Goal: Find specific fact: Find specific fact

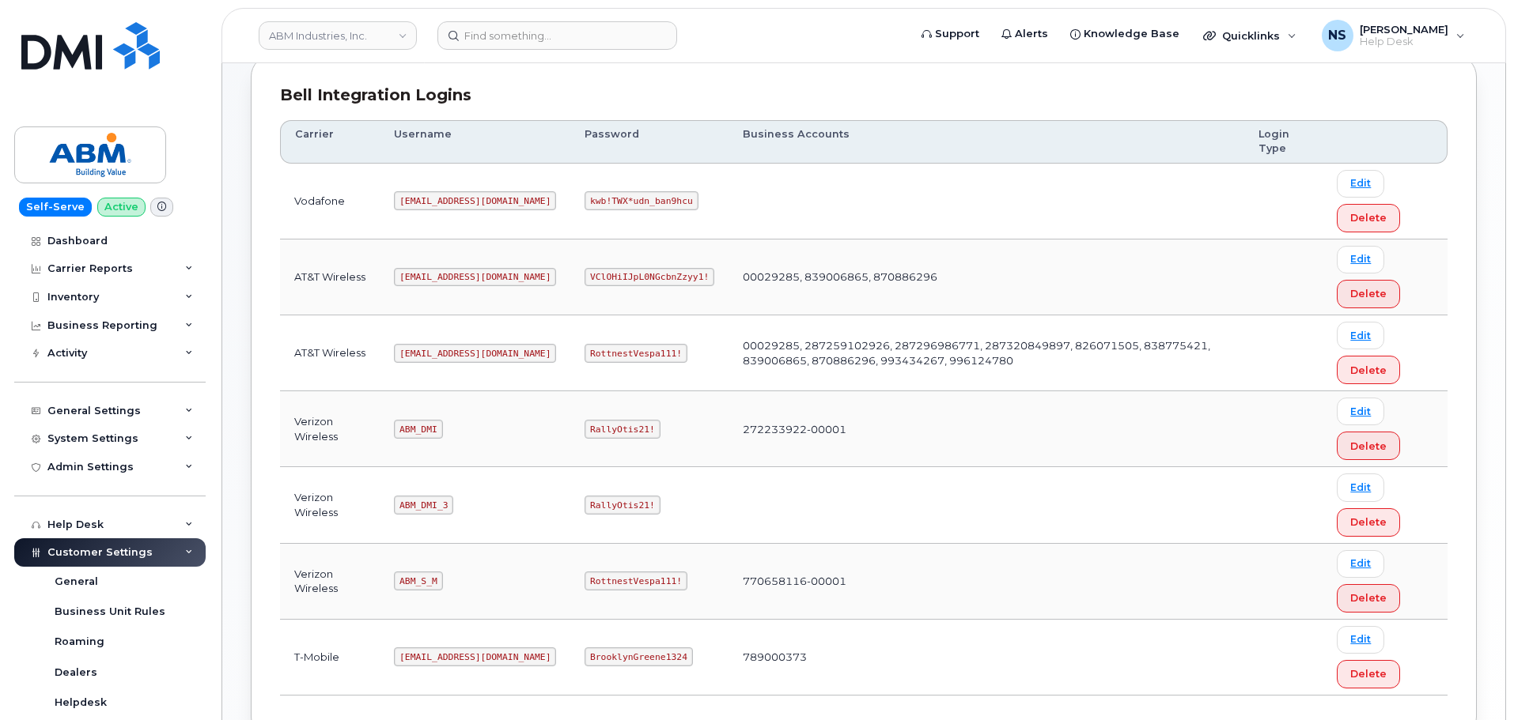
scroll to position [237, 0]
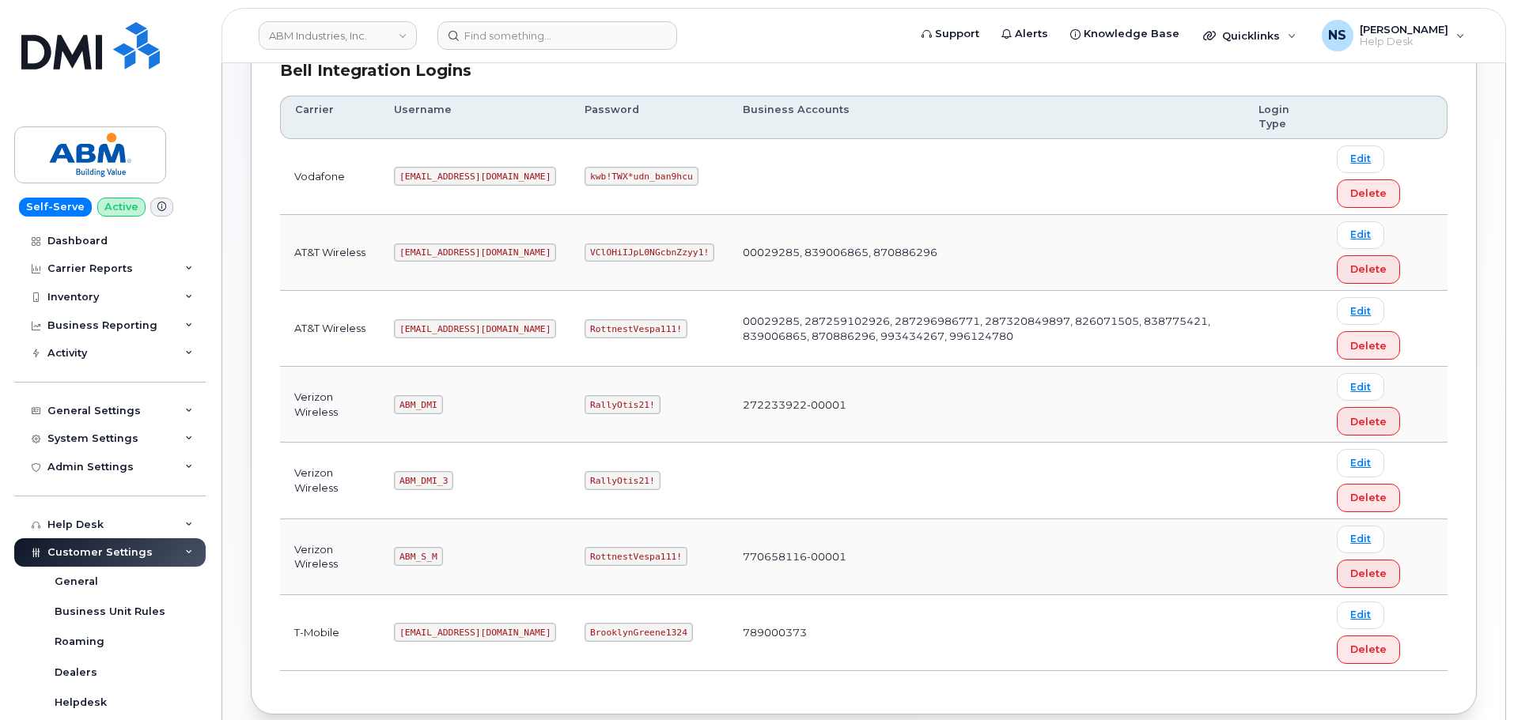
click at [427, 347] on td "[EMAIL_ADDRESS][DOMAIN_NAME]" at bounding box center [475, 329] width 191 height 76
click at [429, 336] on code "[EMAIL_ADDRESS][DOMAIN_NAME]" at bounding box center [475, 328] width 162 height 19
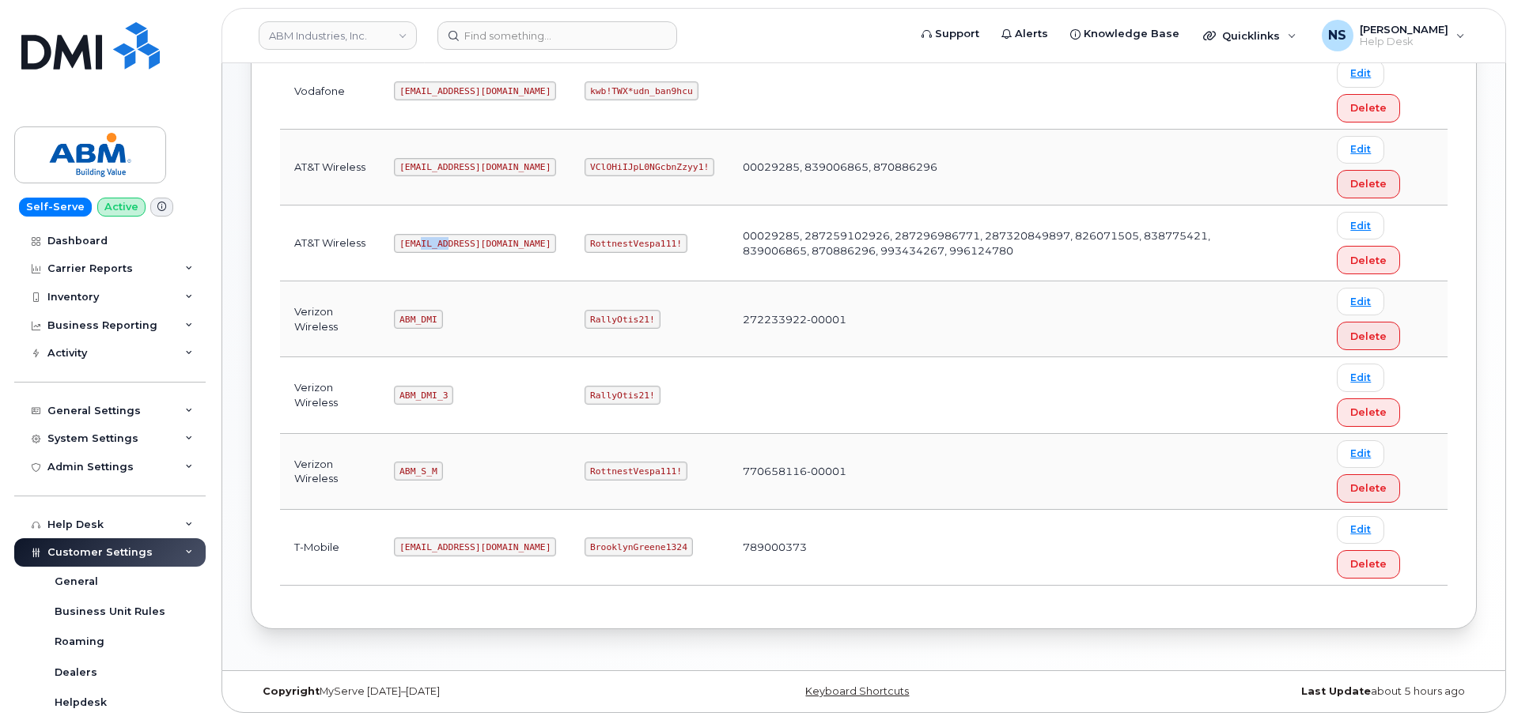
scroll to position [323, 0]
click at [414, 364] on td "ABM_DMI_3" at bounding box center [475, 395] width 191 height 76
click at [425, 402] on code "ABM_DMI_3" at bounding box center [423, 394] width 59 height 19
click at [407, 322] on code "ABM_DMI" at bounding box center [418, 318] width 48 height 19
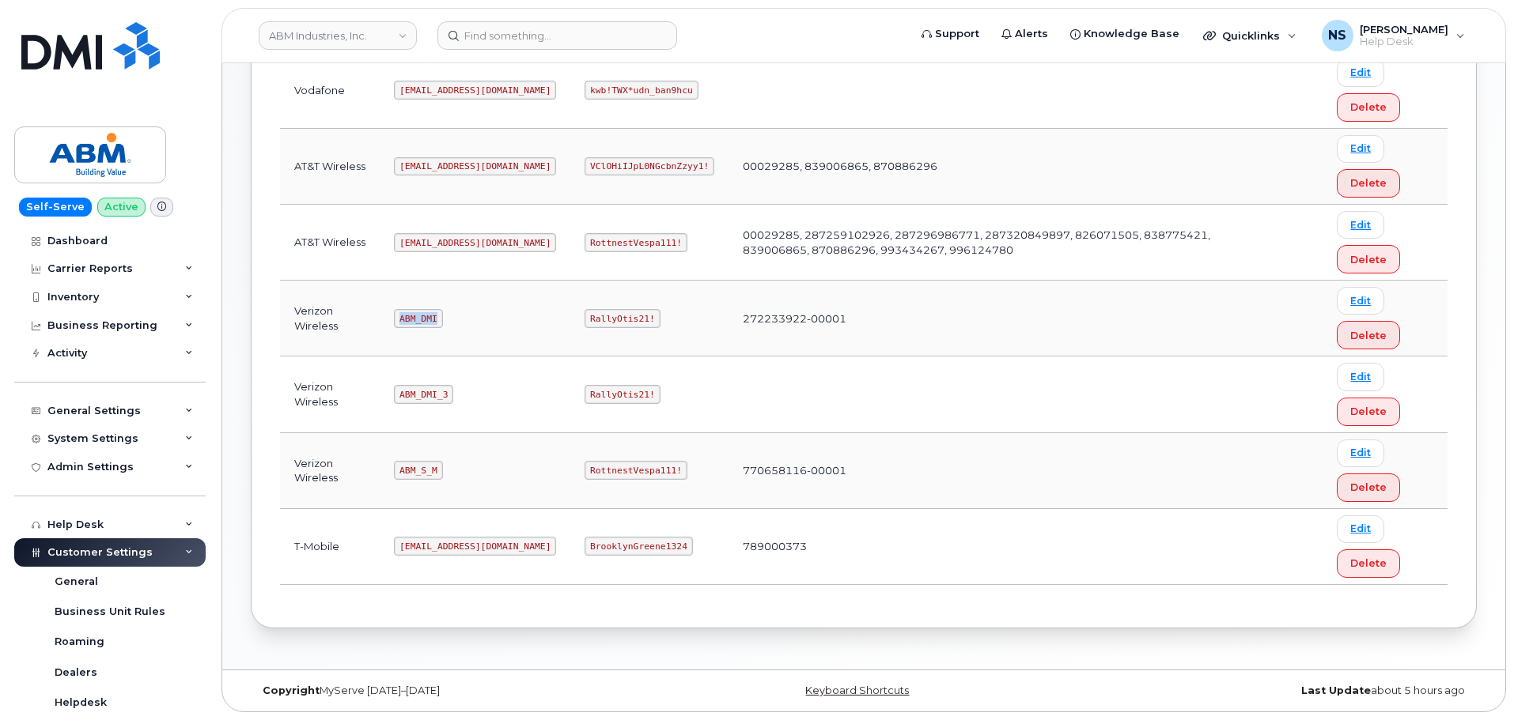
copy code "ABM_DMI"
click at [584, 319] on code "RallyOtis21!" at bounding box center [621, 318] width 75 height 19
copy code "RallyOtis21!"
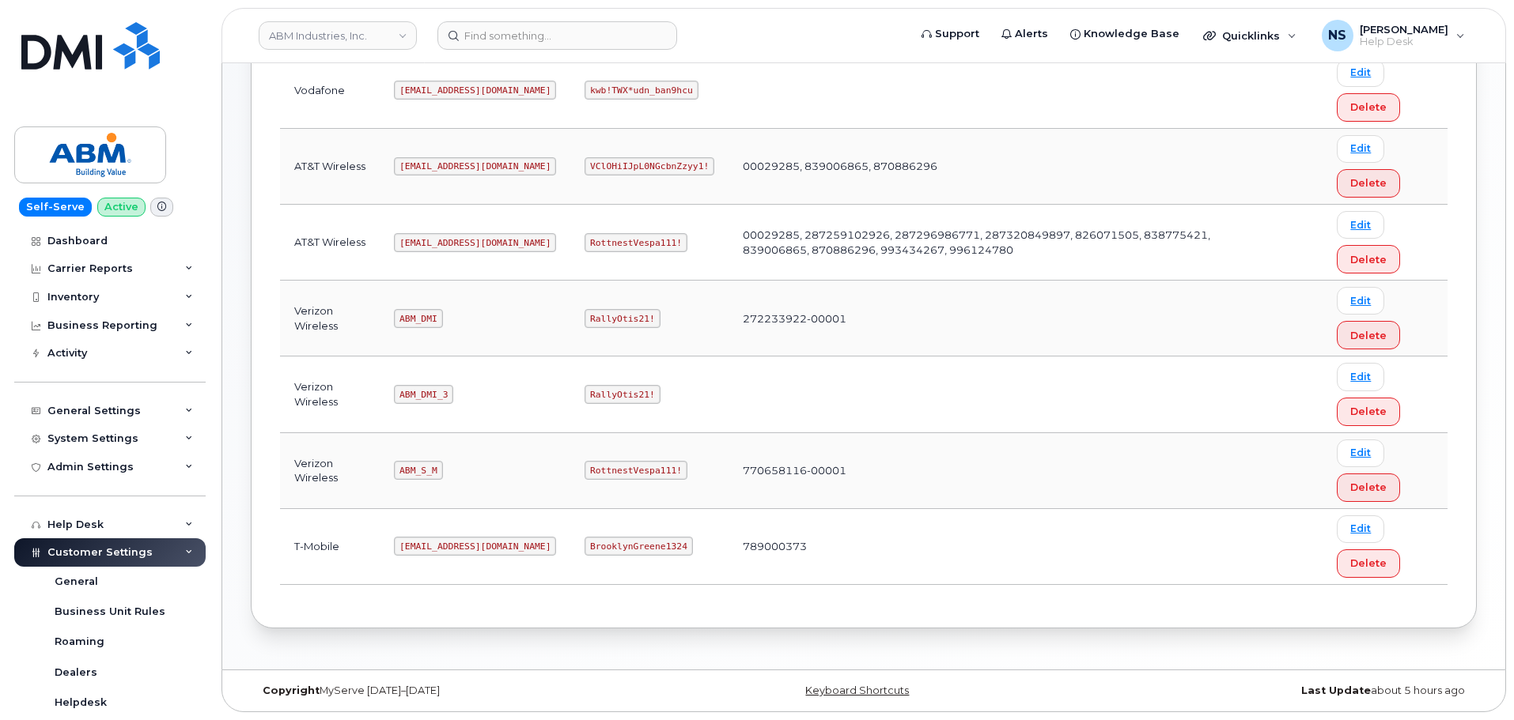
click at [409, 322] on code "ABM_DMI" at bounding box center [418, 318] width 48 height 19
click at [652, 301] on td "RallyOtis21!" at bounding box center [649, 319] width 158 height 76
drag, startPoint x: 603, startPoint y: 320, endPoint x: 595, endPoint y: 318, distance: 8.3
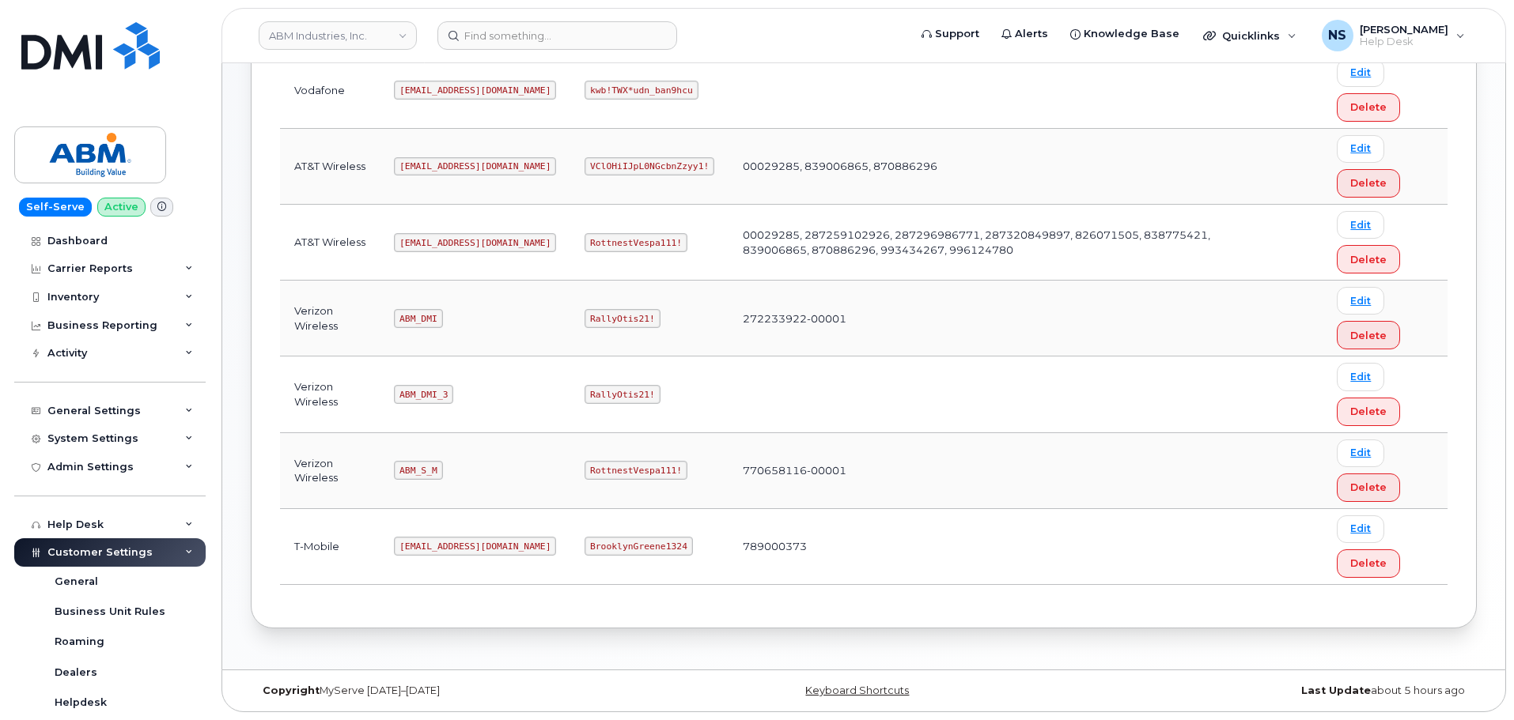
click at [599, 319] on td "RallyOtis21!" at bounding box center [649, 319] width 158 height 76
click at [588, 317] on code "RallyOtis21!" at bounding box center [621, 318] width 75 height 19
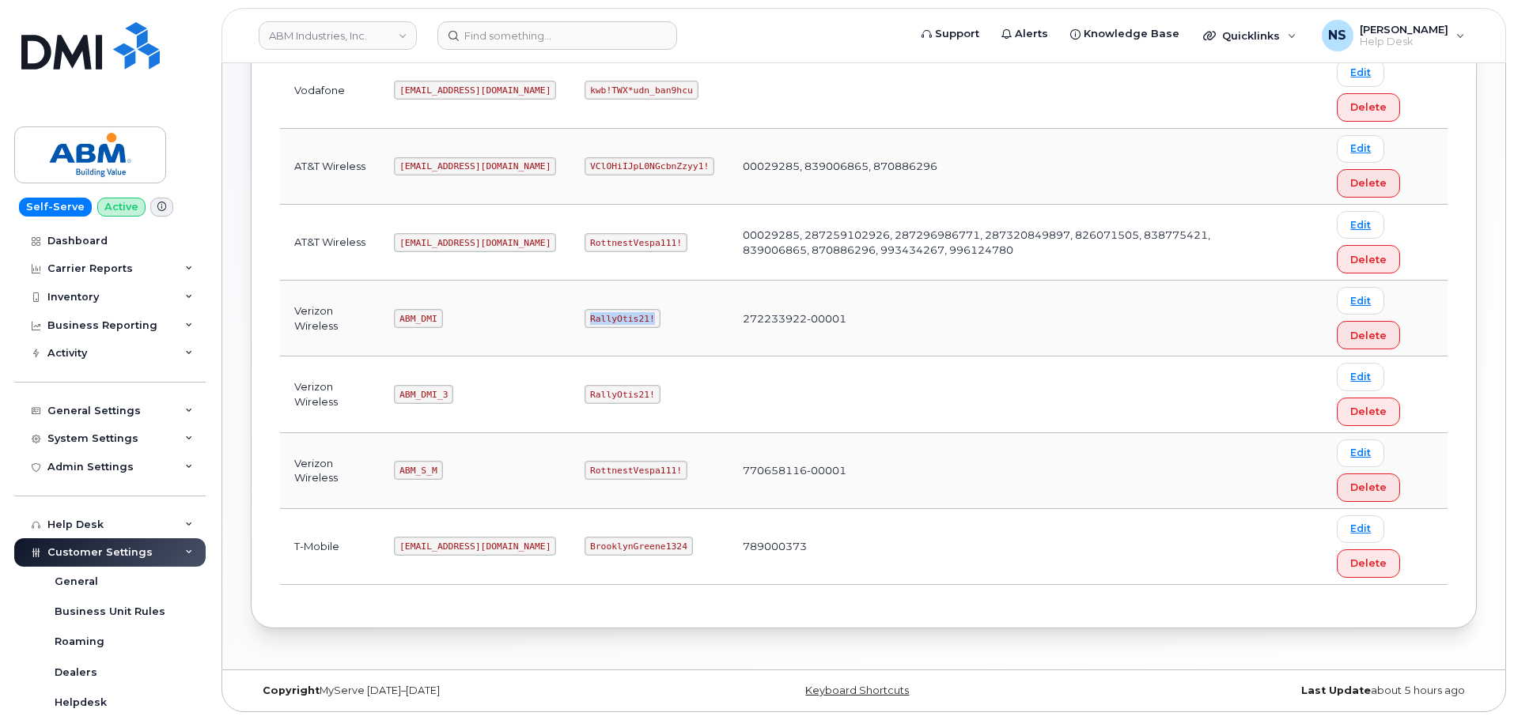
click at [588, 317] on code "RallyOtis21!" at bounding box center [621, 318] width 75 height 19
click at [584, 327] on code "RallyOtis21!" at bounding box center [621, 318] width 75 height 19
click at [405, 386] on code "ABM_DMI_3" at bounding box center [423, 394] width 59 height 19
click at [406, 387] on code "ABM_DMI_3" at bounding box center [423, 394] width 59 height 19
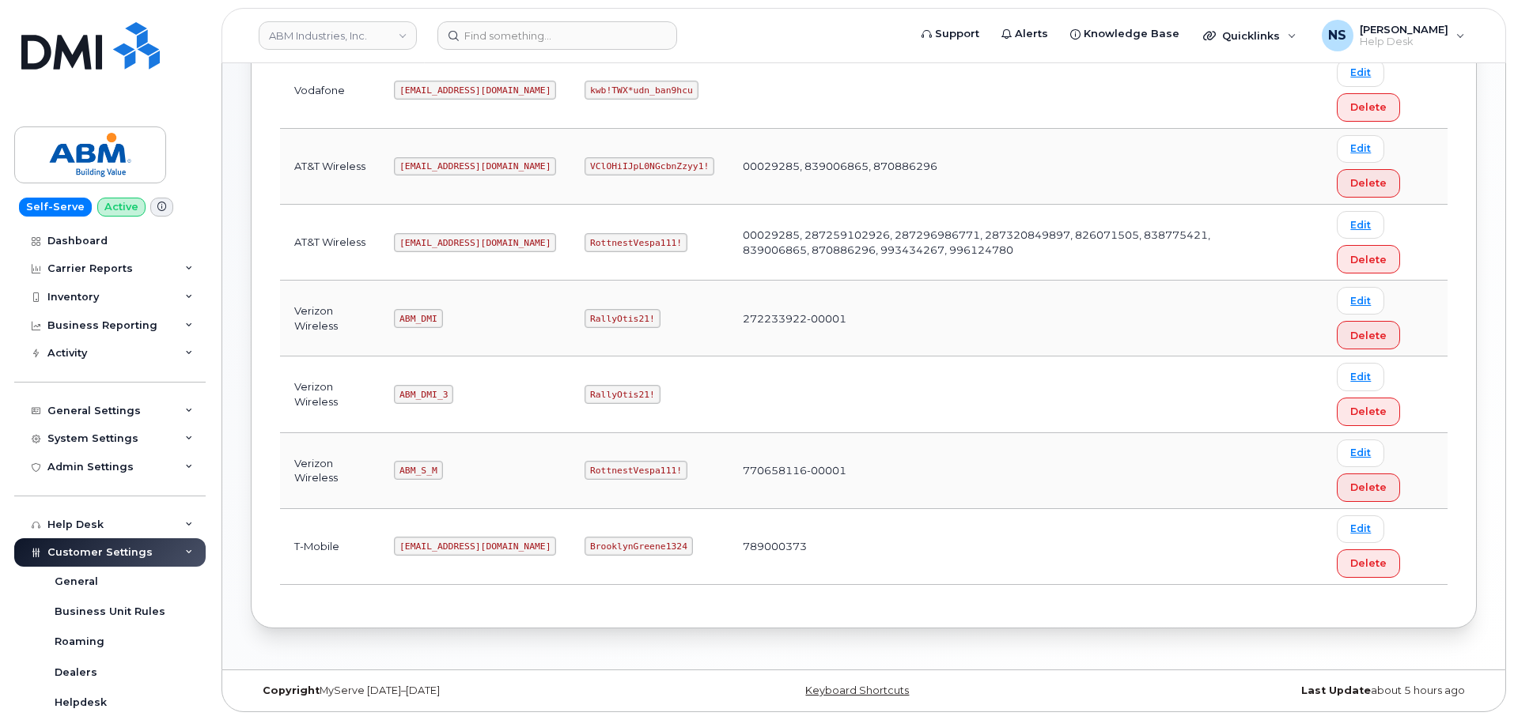
click at [417, 472] on code "ABM_S_M" at bounding box center [418, 470] width 48 height 19
click at [417, 473] on code "ABM_S_M" at bounding box center [418, 470] width 48 height 19
click at [404, 462] on code "ABM_S_M" at bounding box center [418, 470] width 48 height 19
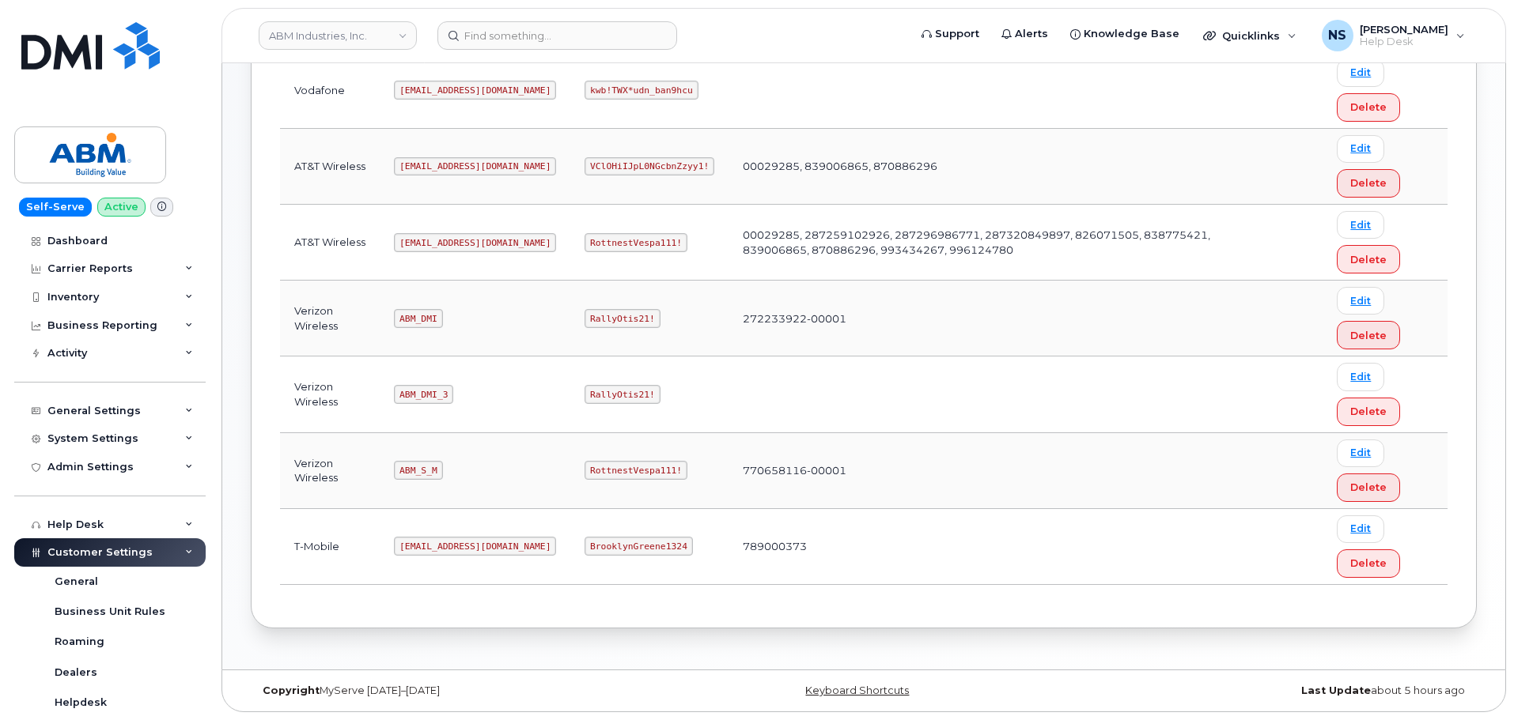
click at [419, 467] on code "ABM_S_M" at bounding box center [418, 470] width 48 height 19
copy code "ABM_S_M"
click at [599, 473] on code "RottnestVespa111!" at bounding box center [635, 470] width 103 height 19
click at [598, 473] on code "RottnestVespa111!" at bounding box center [635, 470] width 103 height 19
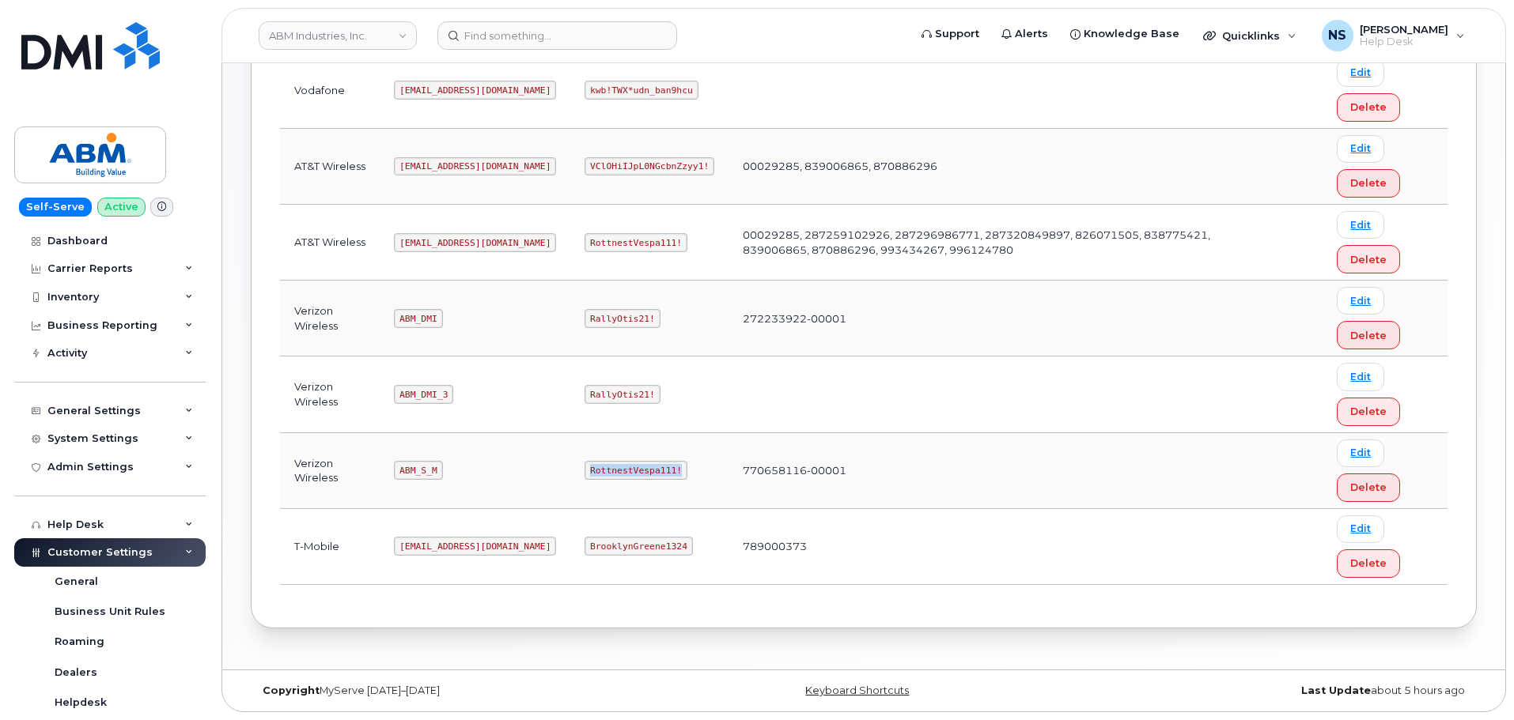
click at [597, 473] on code "RottnestVespa111!" at bounding box center [635, 470] width 103 height 19
copy code "RottnestVespa111!"
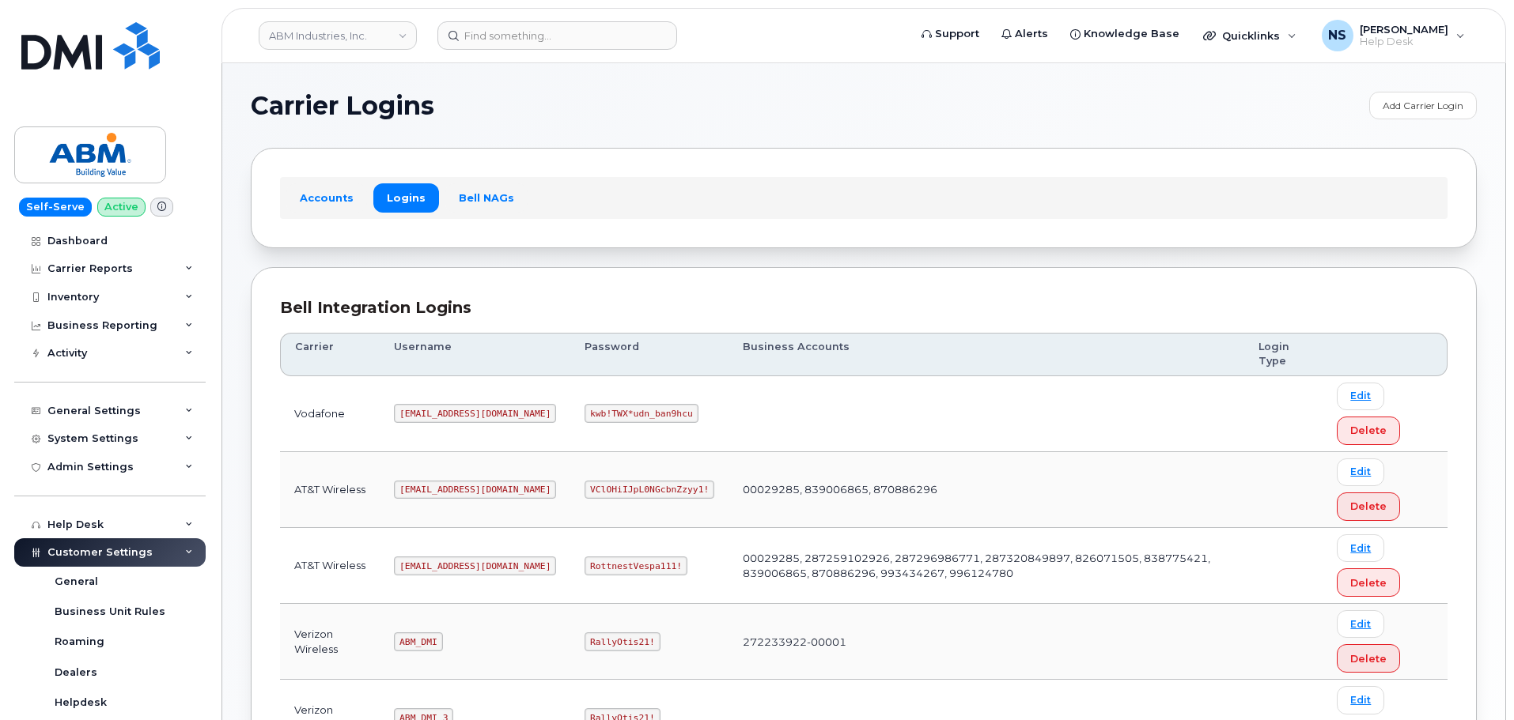
scroll to position [158, 0]
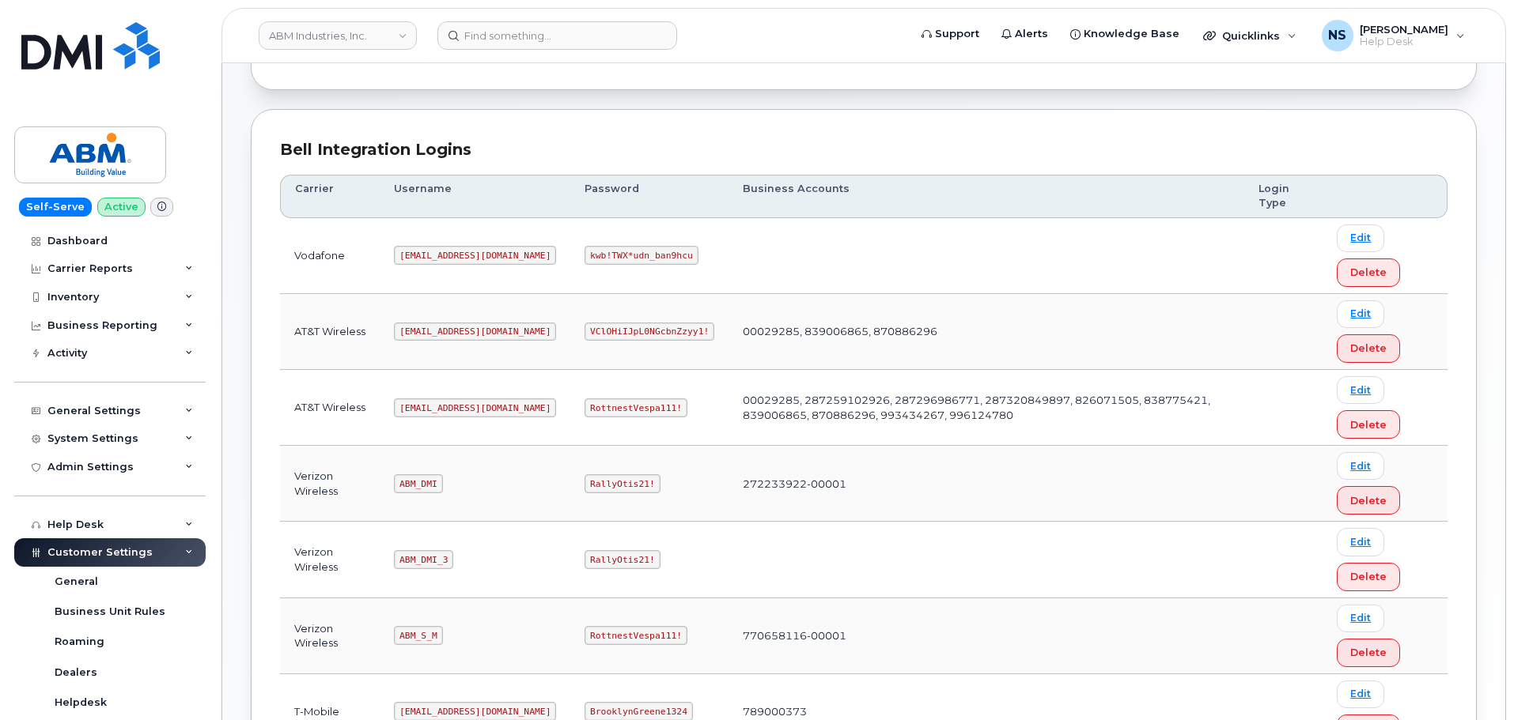
click at [428, 402] on code "[EMAIL_ADDRESS][DOMAIN_NAME]" at bounding box center [475, 408] width 162 height 19
click at [428, 401] on code "[EMAIL_ADDRESS][DOMAIN_NAME]" at bounding box center [475, 408] width 162 height 19
copy code "[EMAIL_ADDRESS][DOMAIN_NAME]"
click at [609, 419] on td "RottnestVespa111!" at bounding box center [649, 408] width 158 height 76
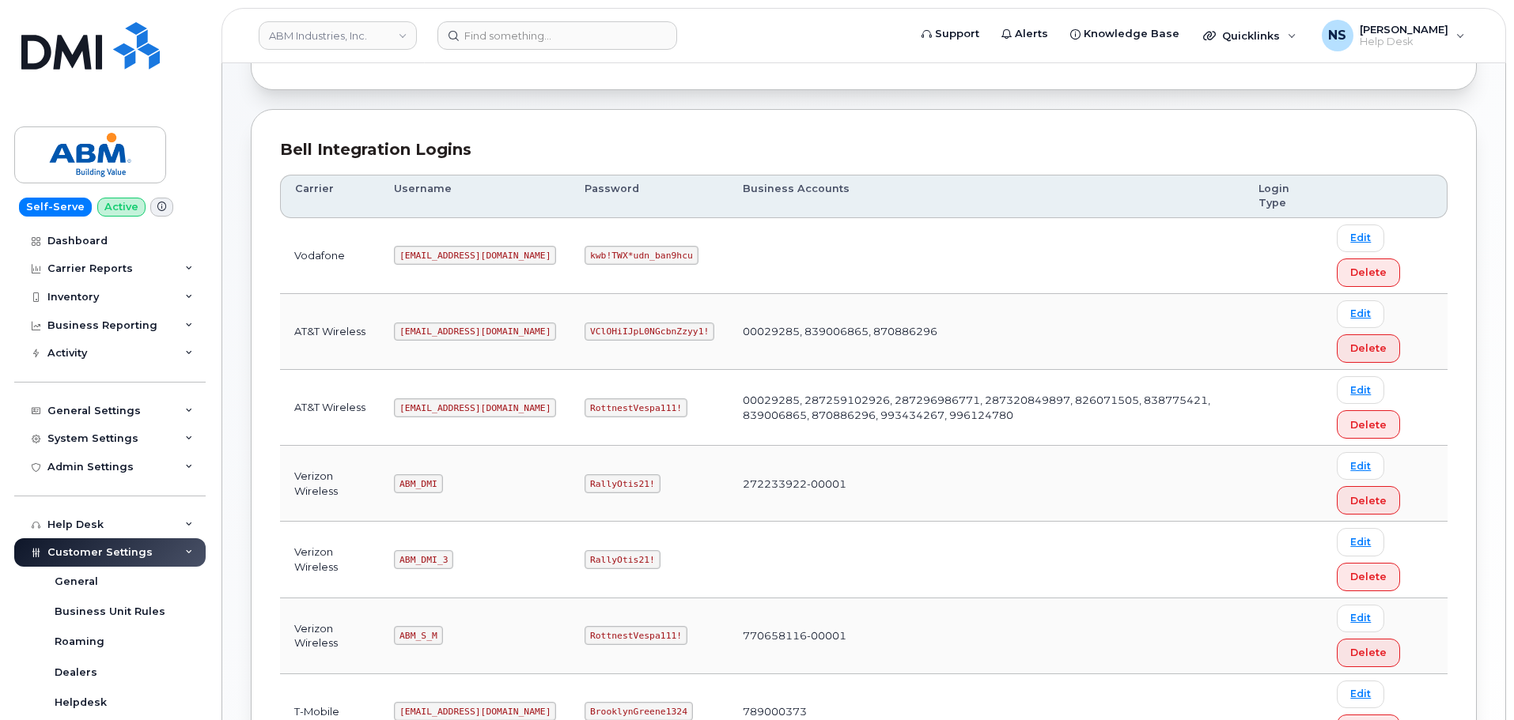
click at [609, 418] on td "RottnestVespa111!" at bounding box center [649, 408] width 158 height 76
click at [608, 417] on code "RottnestVespa111!" at bounding box center [635, 408] width 103 height 19
copy code "RottnestVespa111!"
